Goal: Find specific page/section: Find specific page/section

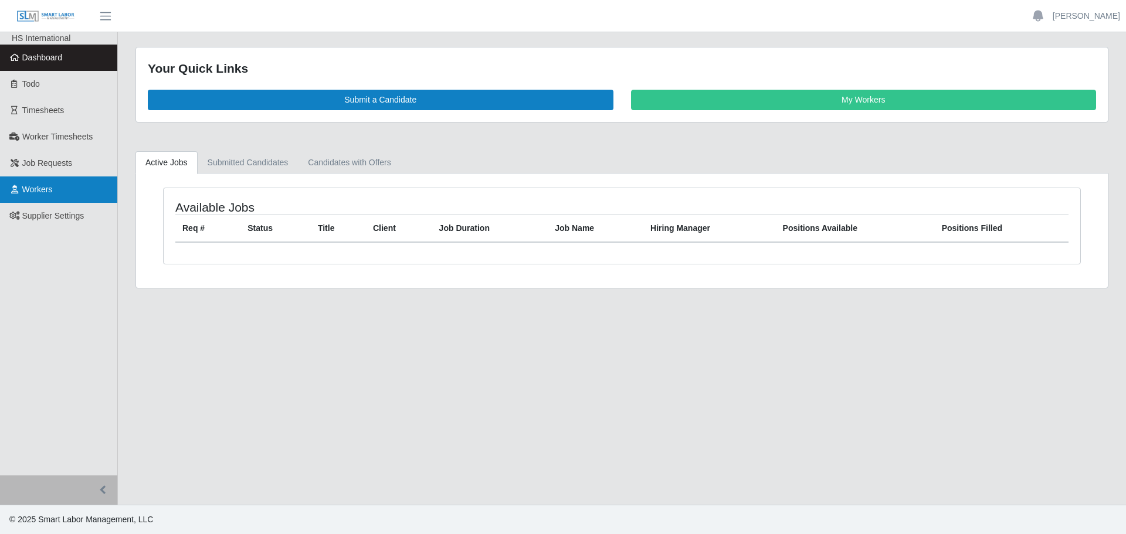
click at [18, 182] on link "Workers" at bounding box center [58, 190] width 117 height 26
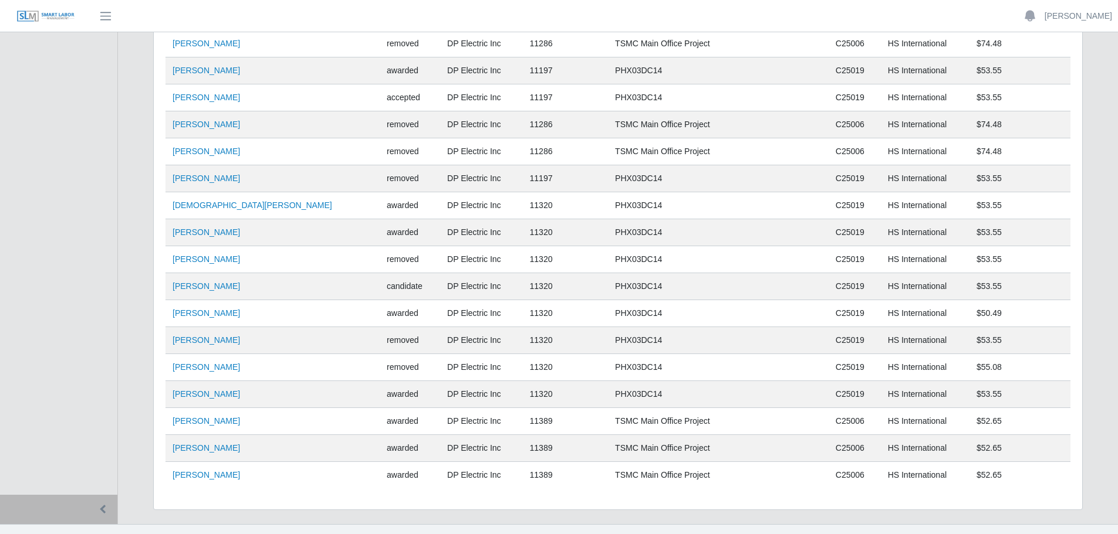
scroll to position [8174, 0]
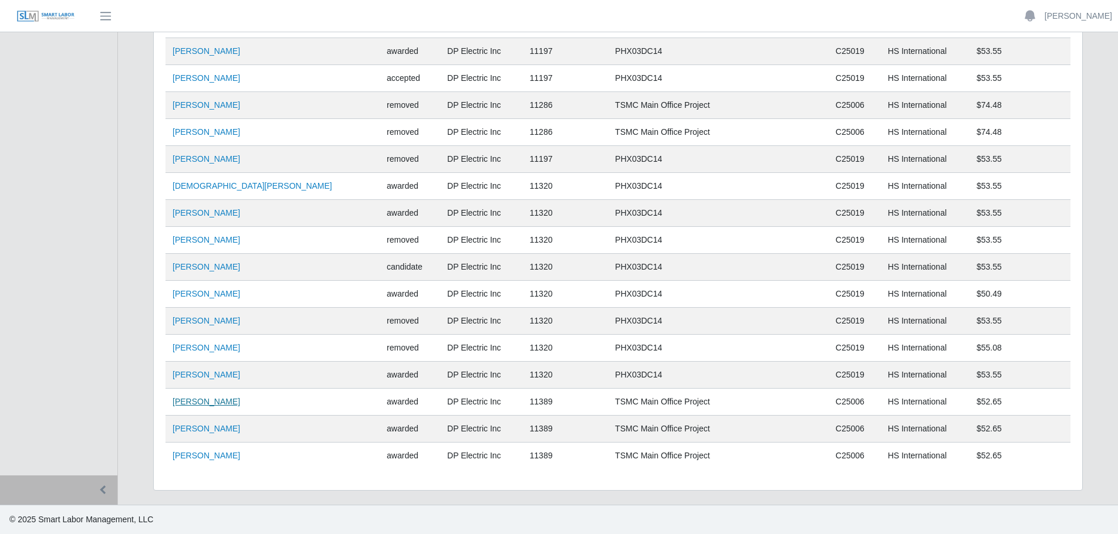
click at [207, 403] on link "[PERSON_NAME]" at bounding box center [205, 401] width 67 height 9
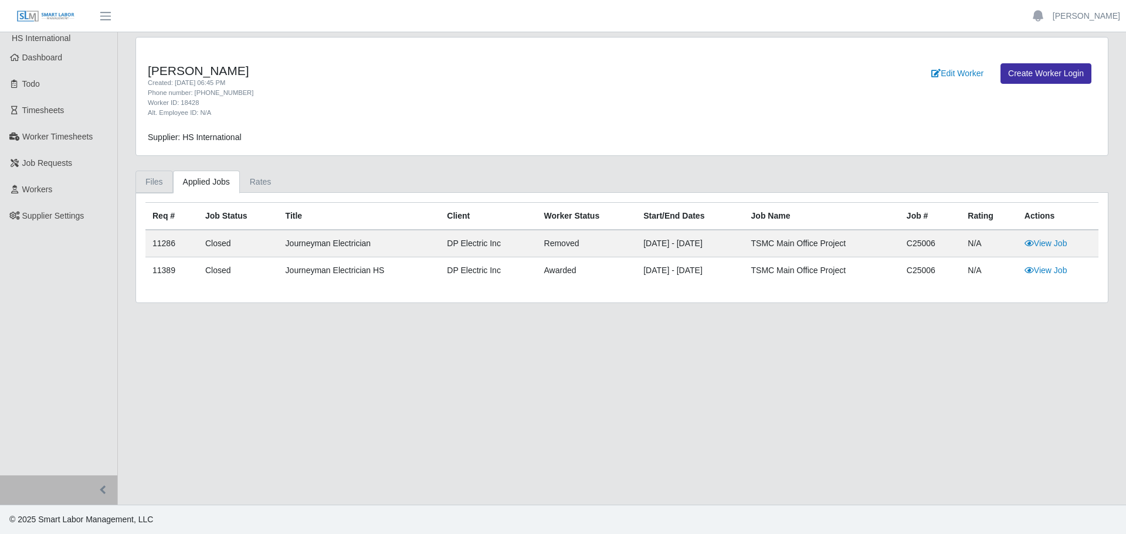
click at [157, 182] on link "Files" at bounding box center [155, 182] width 38 height 23
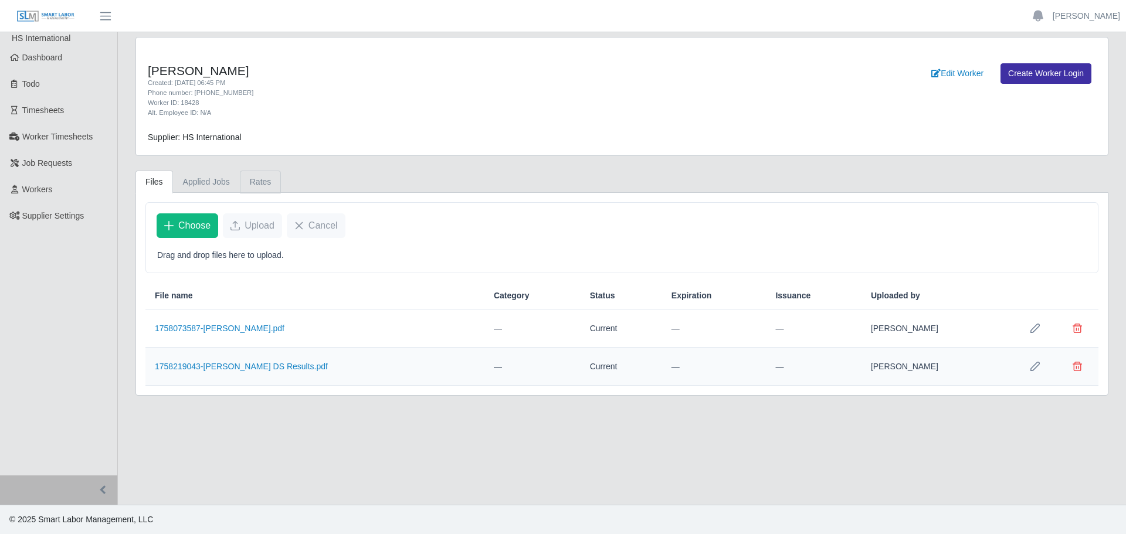
click at [255, 174] on link "Rates" at bounding box center [261, 182] width 42 height 23
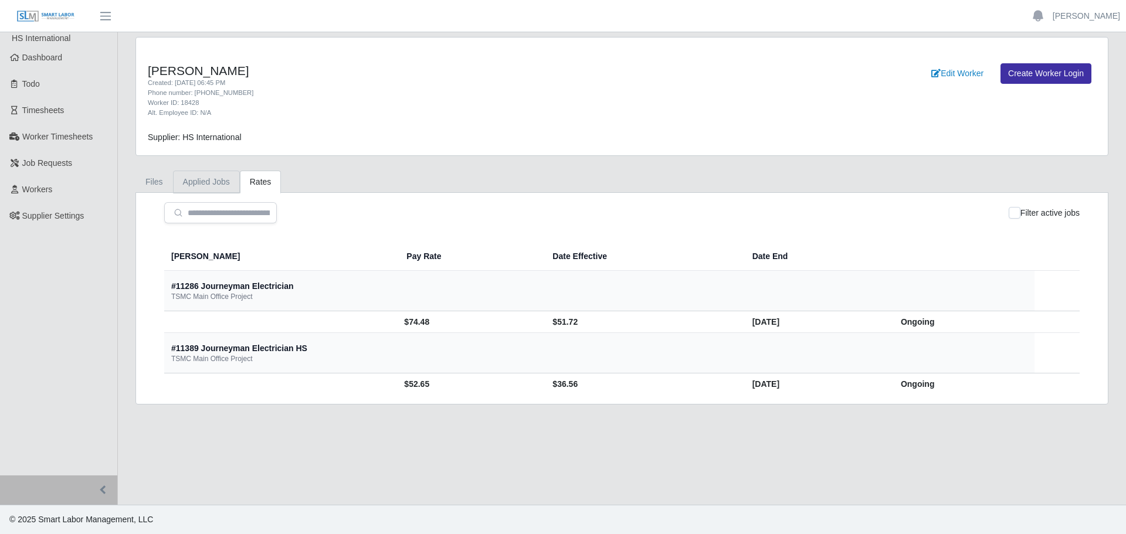
click at [206, 182] on link "Applied Jobs" at bounding box center [206, 182] width 67 height 23
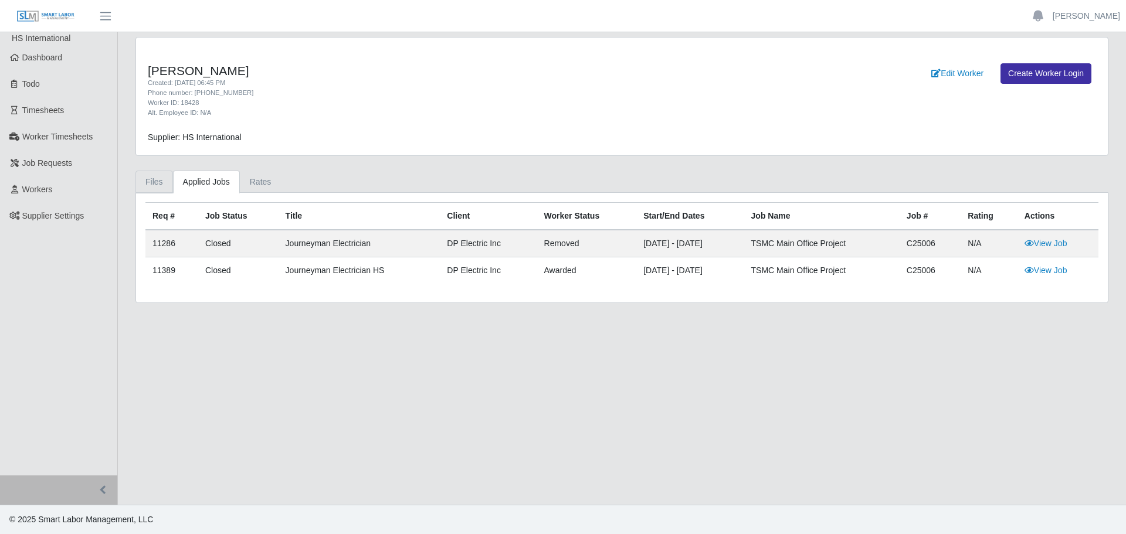
click at [149, 175] on link "Files" at bounding box center [155, 182] width 38 height 23
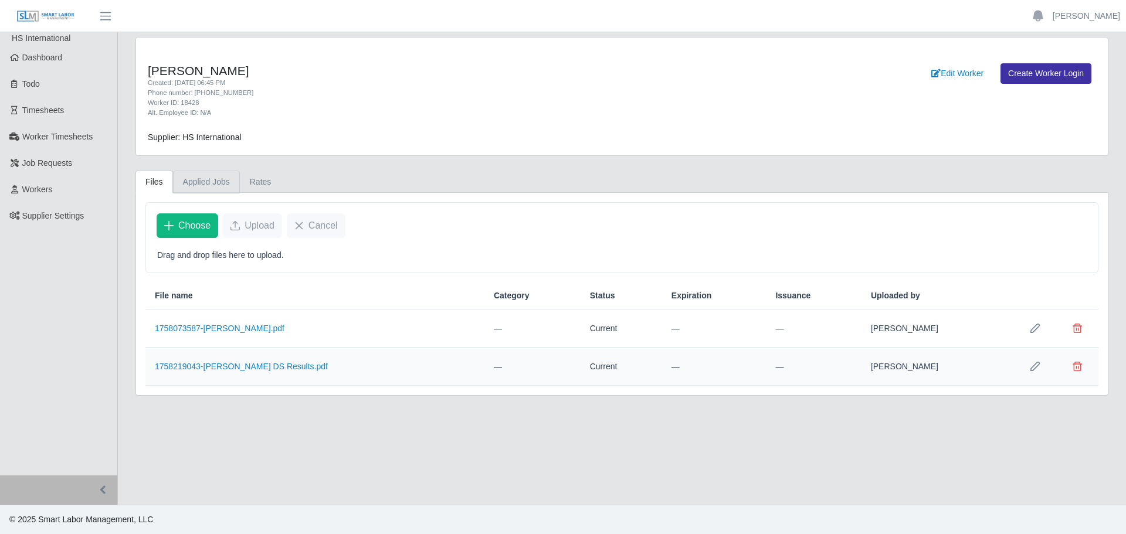
click at [206, 185] on link "Applied Jobs" at bounding box center [206, 182] width 67 height 23
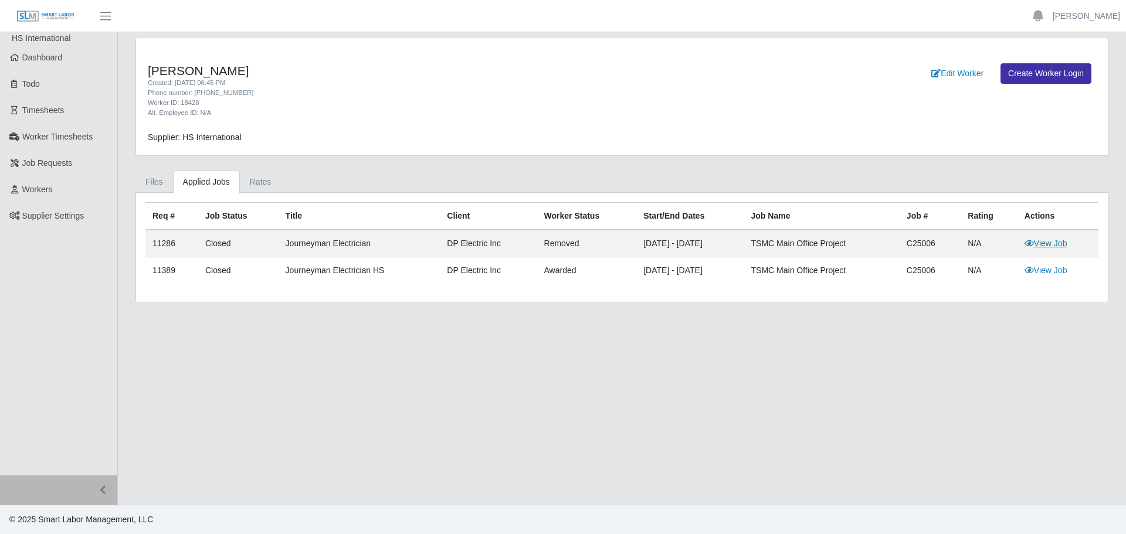
click at [1058, 241] on link "View Job" at bounding box center [1046, 243] width 43 height 9
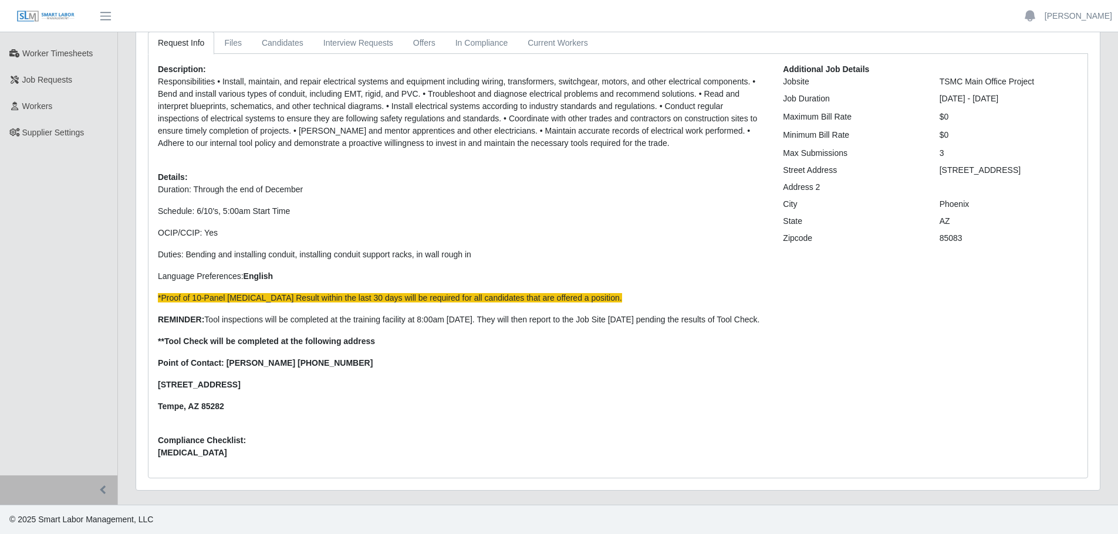
scroll to position [96, 0]
